Goal: Complete application form

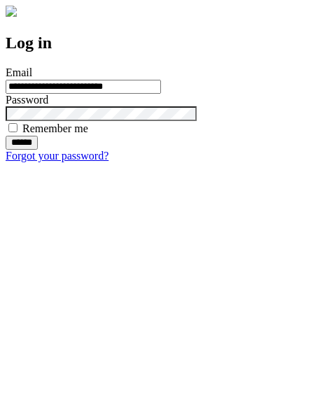
type input "**********"
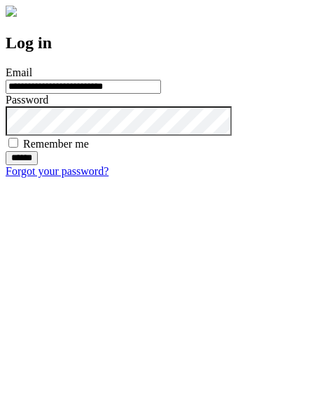
click at [38, 165] on input "******" at bounding box center [22, 158] width 32 height 14
type input "**********"
click at [38, 165] on input "******" at bounding box center [22, 158] width 32 height 14
